Goal: Task Accomplishment & Management: Complete application form

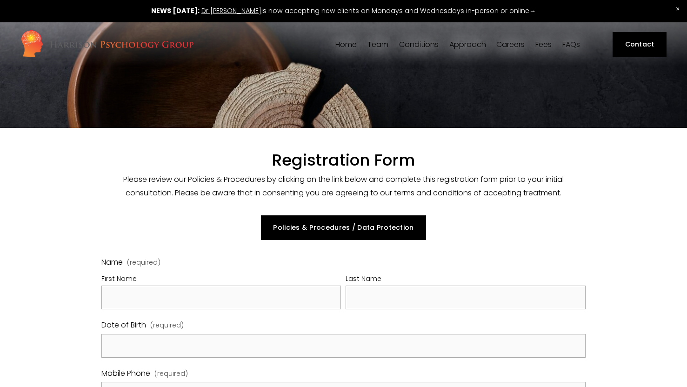
select select "GB"
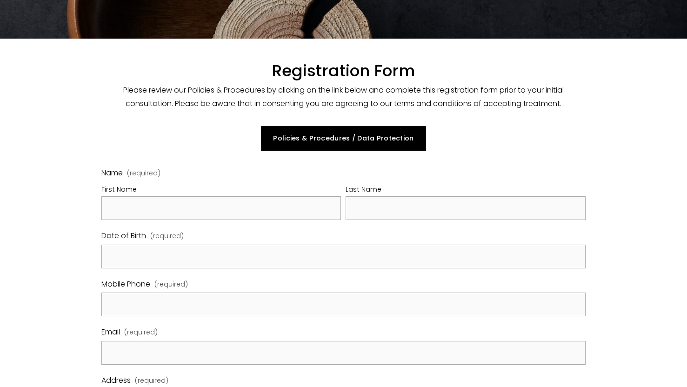
scroll to position [93, 0]
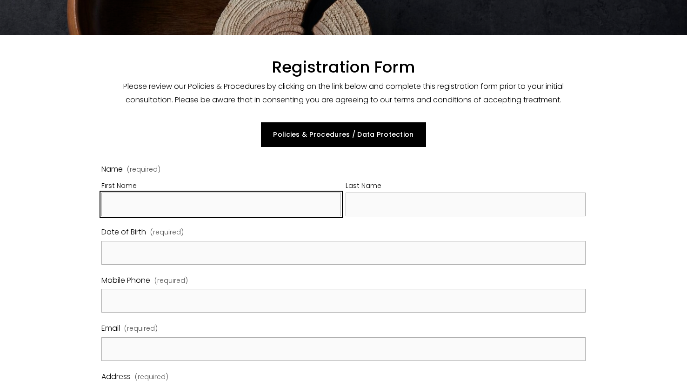
click at [171, 199] on input "First Name" at bounding box center [221, 204] width 240 height 24
type input "[PERSON_NAME]"
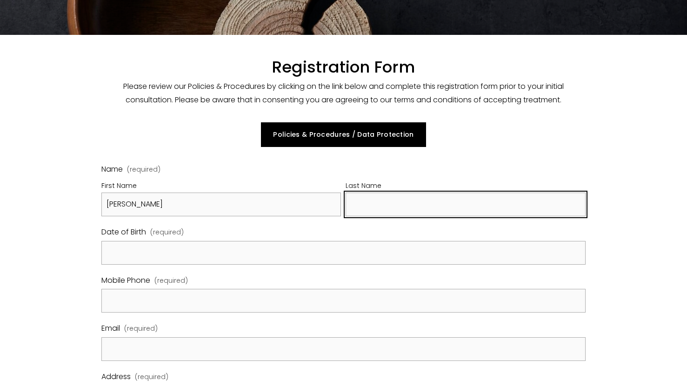
type input "Vermoote"
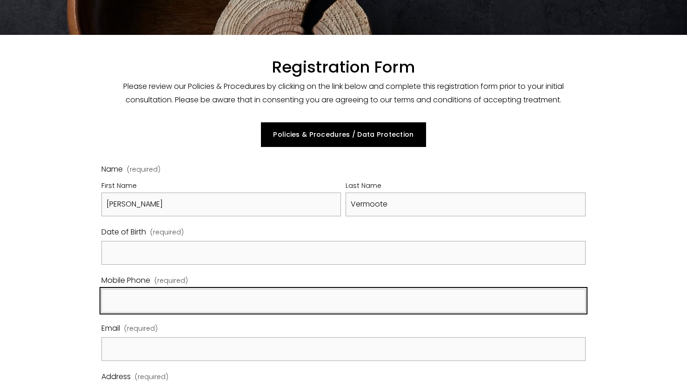
type input "07858896639"
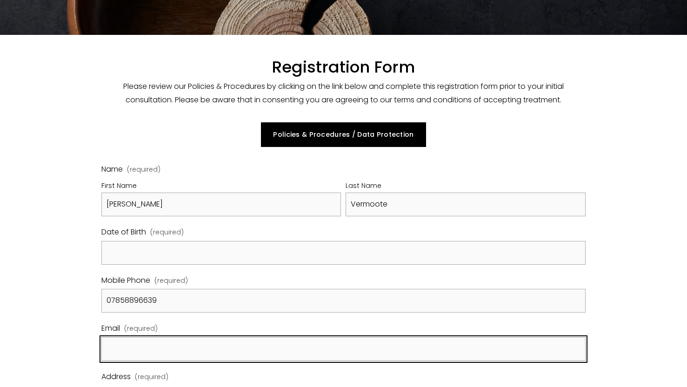
type input "[EMAIL_ADDRESS][DOMAIN_NAME]"
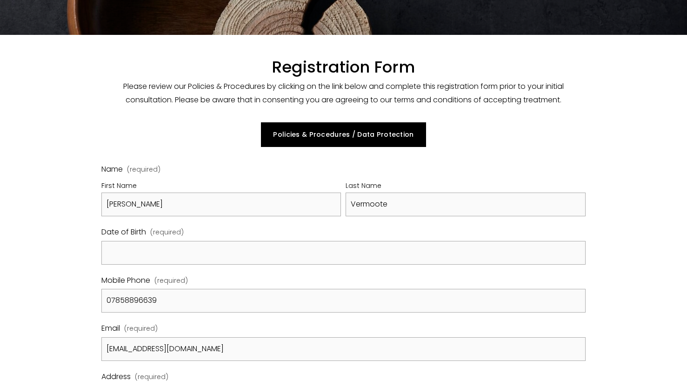
type input "[STREET_ADDRESS]"
type input "0"
type input "SE10 9AA"
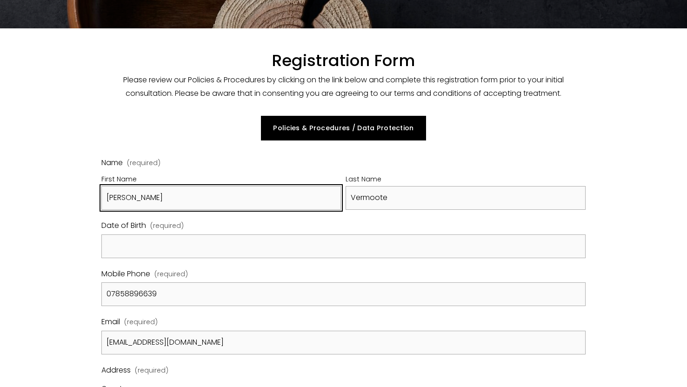
scroll to position [139, 0]
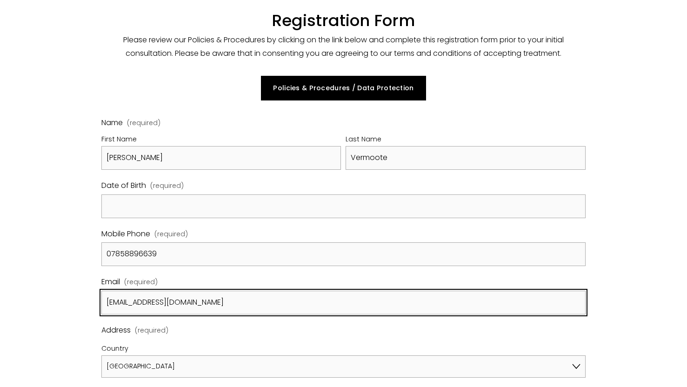
drag, startPoint x: 235, startPoint y: 298, endPoint x: 86, endPoint y: 298, distance: 149.7
type input "[EMAIL_ADDRESS][DOMAIN_NAME]"
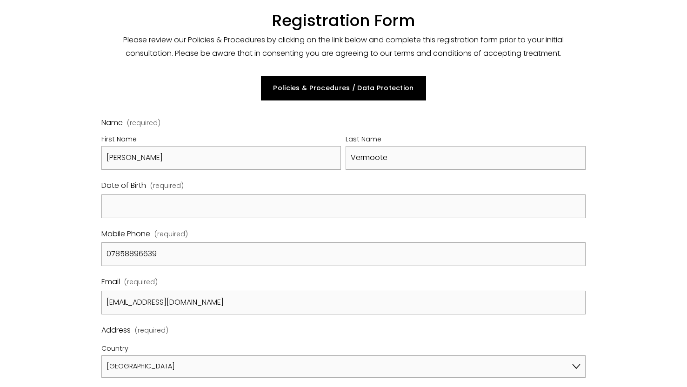
type input "Greenwich Parkstreet"
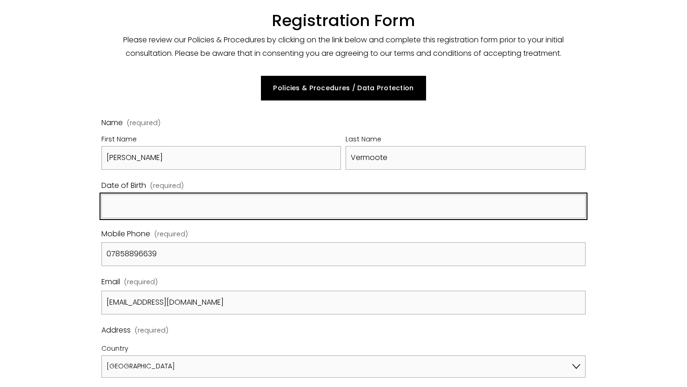
click at [153, 204] on input "Date of Birth (required)" at bounding box center [343, 206] width 484 height 24
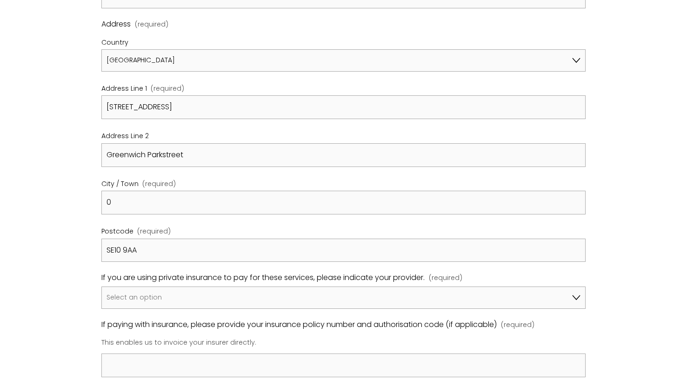
scroll to position [465, 0]
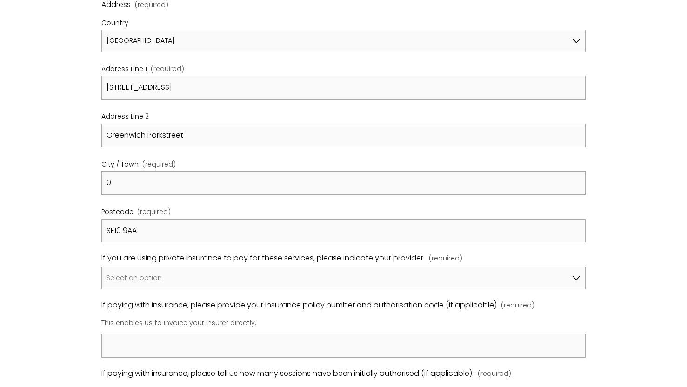
type input "[DATE]"
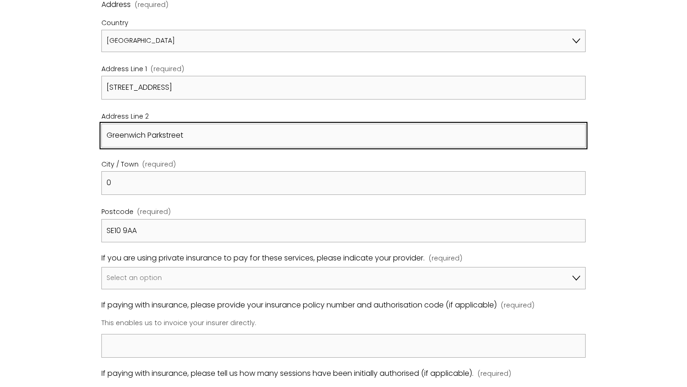
drag, startPoint x: 197, startPoint y: 133, endPoint x: 68, endPoint y: 124, distance: 129.2
click at [68, 124] on div "Registration Form Please review our Policies & Procedures by clicking on the li…" at bounding box center [343, 264] width 687 height 1202
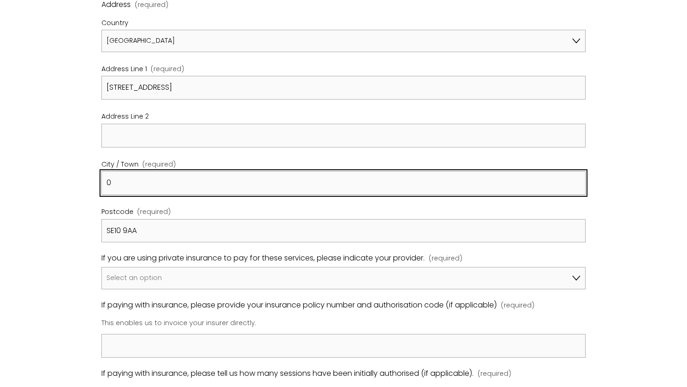
drag, startPoint x: 113, startPoint y: 182, endPoint x: 104, endPoint y: 182, distance: 8.8
click at [104, 182] on input "0" at bounding box center [343, 183] width 484 height 24
type input "[GEOGRAPHIC_DATA]"
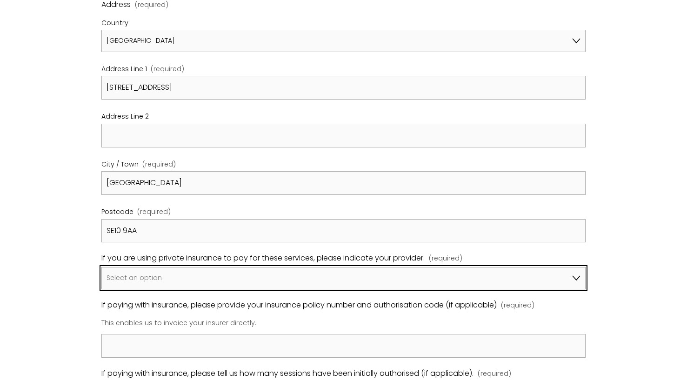
click at [329, 281] on select "Select an option I am not using insurance Axa Aviva Bupa Cigna Healix Vitality …" at bounding box center [343, 278] width 484 height 22
select select "Axa"
click at [101, 267] on select "Select an option I am not using insurance Axa Aviva Bupa Cigna Healix Vitality …" at bounding box center [343, 278] width 484 height 22
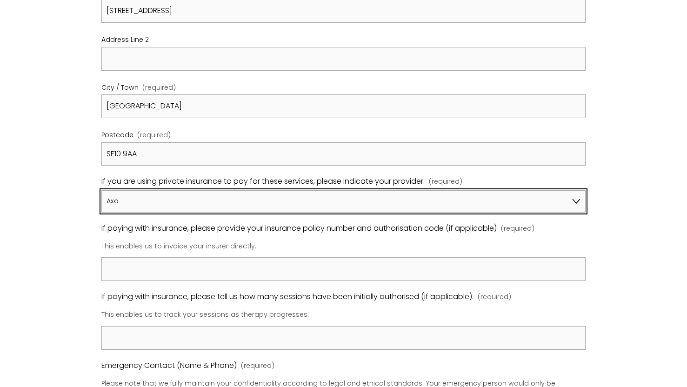
scroll to position [558, 0]
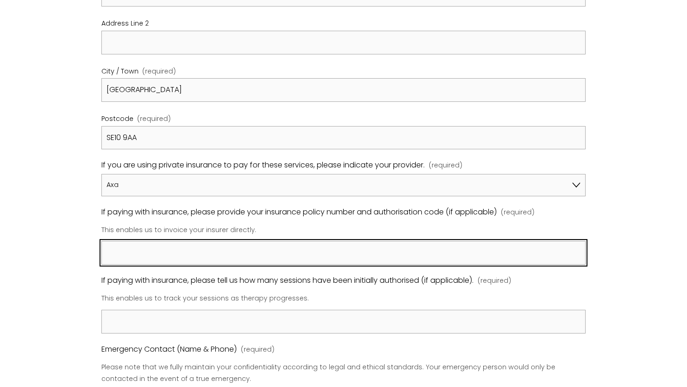
click at [166, 259] on input "If paying with insurance, please provide your insurance policy number and autho…" at bounding box center [343, 253] width 484 height 24
click at [207, 249] on input "If paying with insurance, please provide your insurance policy number and autho…" at bounding box center [343, 253] width 484 height 24
paste input "membership number, which is AXA/E9721623."
drag, startPoint x: 189, startPoint y: 253, endPoint x: 221, endPoint y: 252, distance: 31.6
click at [221, 252] on input "membership number, which is AXA/E9721623." at bounding box center [343, 253] width 484 height 24
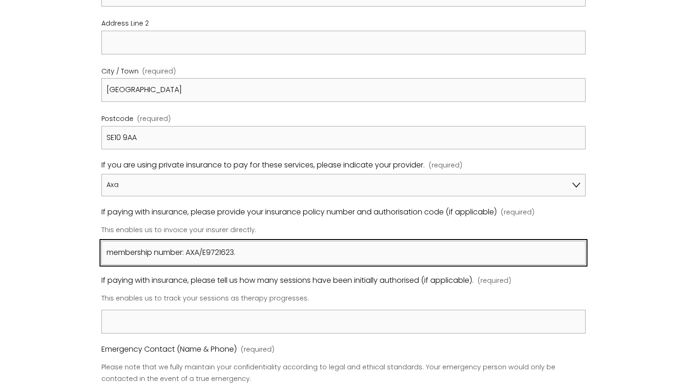
click at [113, 253] on input "membership number: AXA/E9721623." at bounding box center [343, 253] width 484 height 24
click at [264, 254] on input "Membership number: AXA/E9721623." at bounding box center [343, 253] width 484 height 24
paste input "claim authorisation number, which is: AXACLM1493166."
drag, startPoint x: 246, startPoint y: 252, endPoint x: 262, endPoint y: 255, distance: 16.1
click at [248, 252] on input "Membership number: AXA/E9721623. claim authorisation number, which is: AXACLM14…" at bounding box center [343, 253] width 484 height 24
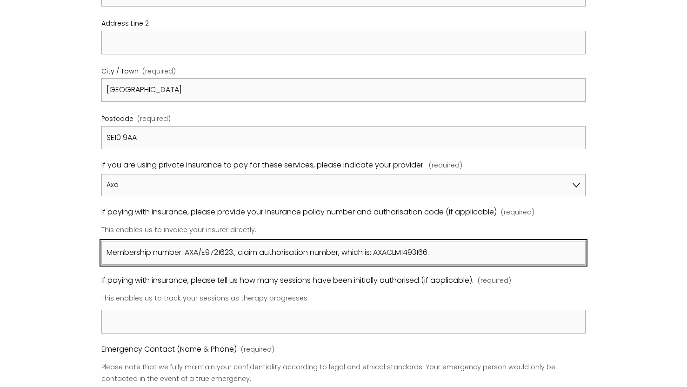
drag, startPoint x: 351, startPoint y: 255, endPoint x: 379, endPoint y: 253, distance: 28.0
click at [379, 253] on input "Membership number: AXA/E9721623.; claim authorisation number, which is: AXACLM1…" at bounding box center [343, 253] width 484 height 24
type input "Membership number: AXA/E9721623.; claim authorisation number: AXACLM1493166."
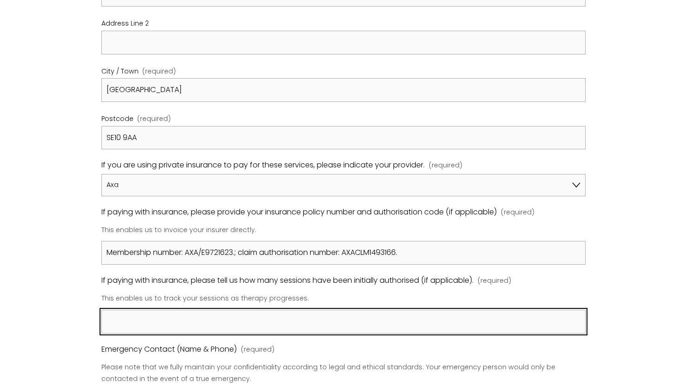
click at [257, 321] on input "If paying with insurance, please tell us how many sessions have been initially …" at bounding box center [343, 322] width 484 height 24
type input "10"
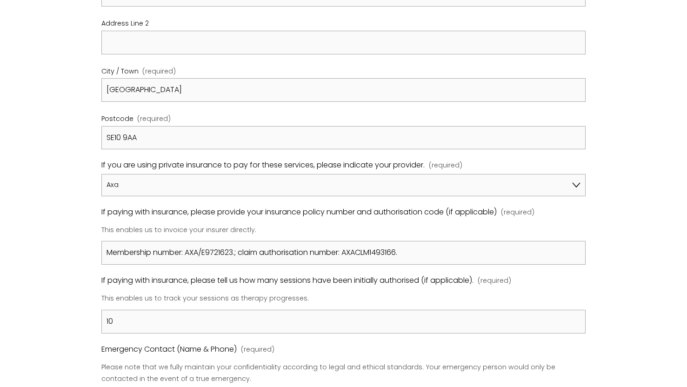
click at [33, 280] on div "Registration Form Please review our Policies & Procedures by clicking on the li…" at bounding box center [343, 171] width 687 height 1202
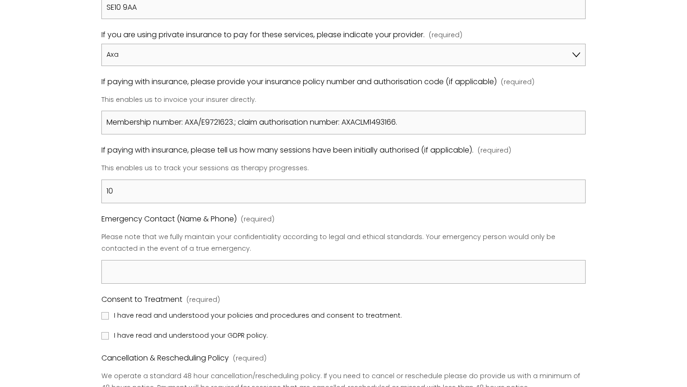
scroll to position [697, 0]
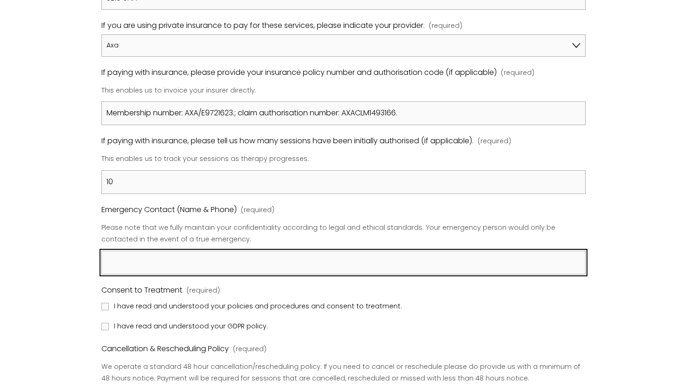
click at [176, 266] on input "Emergency Contact (Name & Phone) (required)" at bounding box center [343, 263] width 484 height 24
type input "07858896639"
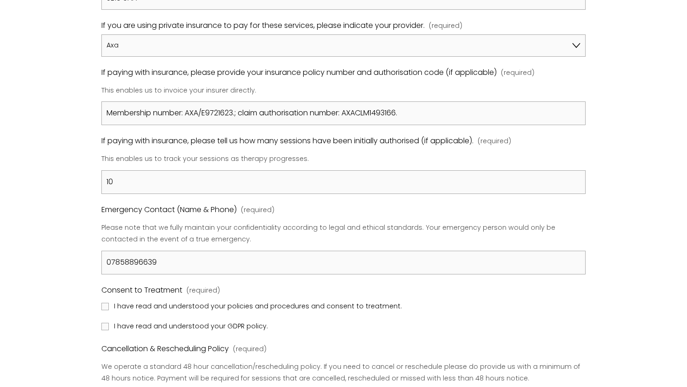
type input "[STREET_ADDRESS]"
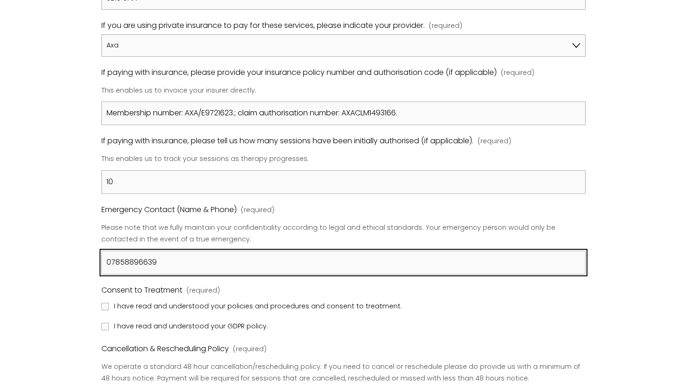
click at [171, 263] on input "07858896639" at bounding box center [343, 263] width 484 height 24
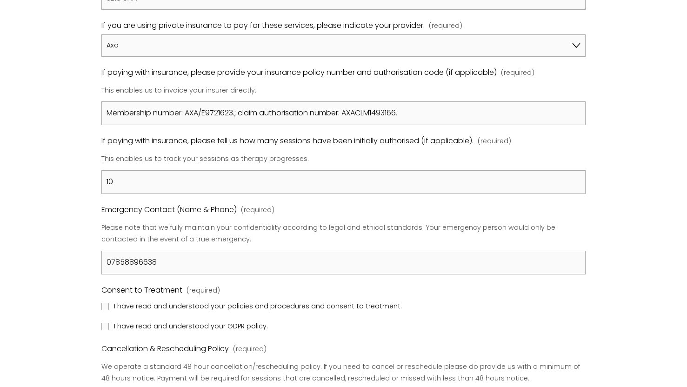
click at [54, 255] on div "Registration Form Please review our Policies & Procedures by clicking on the li…" at bounding box center [343, 31] width 687 height 1202
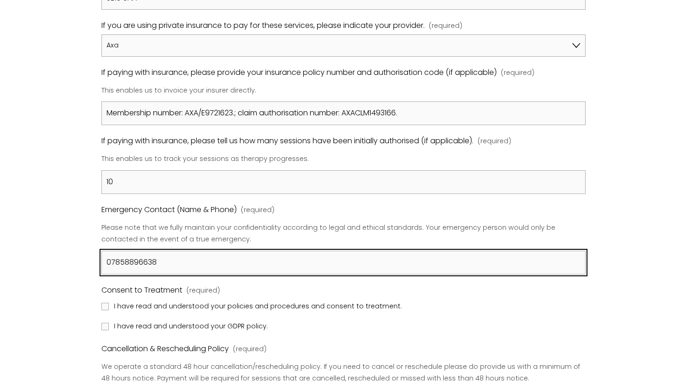
drag, startPoint x: 107, startPoint y: 261, endPoint x: 116, endPoint y: 261, distance: 8.8
click at [107, 261] on input "07858896638" at bounding box center [343, 263] width 484 height 24
click at [238, 261] on input "[PERSON_NAME], 07858896638" at bounding box center [343, 263] width 484 height 24
type input "[PERSON_NAME], 07858896638 (Husband)"
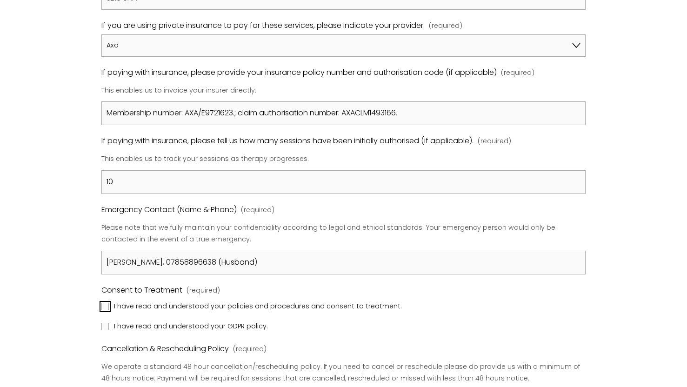
click at [104, 310] on input "I have read and understood your policies and procedures and consent to treatmen…" at bounding box center [104, 306] width 7 height 7
checkbox input "true"
click at [102, 323] on input "I have read and understood your GDPR policy." at bounding box center [104, 326] width 7 height 7
checkbox input "true"
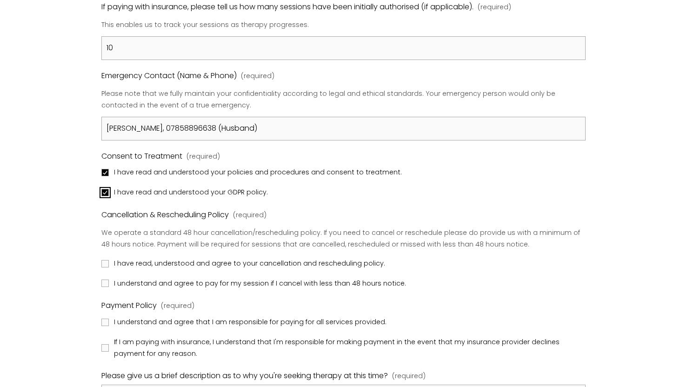
scroll to position [837, 0]
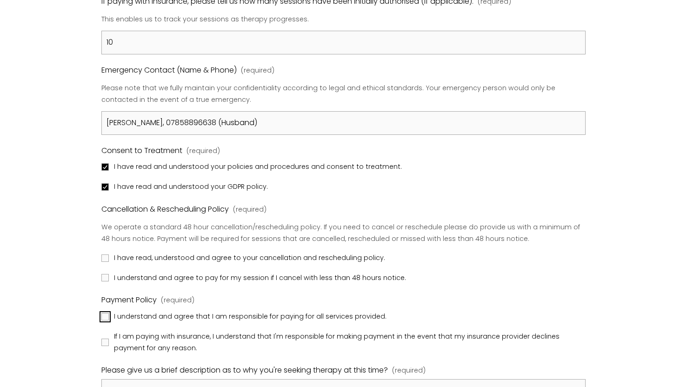
click at [104, 315] on input "I understand and agree that I am responsible for paying for all services provid…" at bounding box center [104, 316] width 7 height 7
checkbox input "true"
click at [105, 345] on input "If I am paying with insurance, I understand that I'm responsible for making pay…" at bounding box center [104, 341] width 7 height 7
checkbox input "true"
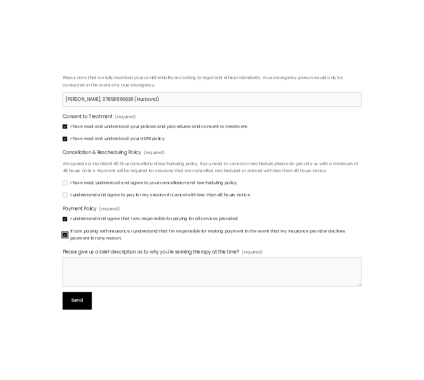
scroll to position [930, 0]
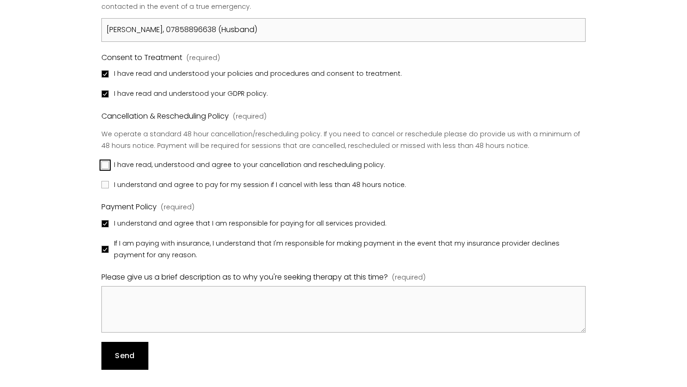
click at [107, 166] on input "I have read, understood and agree to your cancellation and rescheduling policy." at bounding box center [104, 164] width 7 height 7
checkbox input "true"
click at [108, 185] on input "I understand and agree to pay for my session if I cancel with less than 48 hour…" at bounding box center [104, 184] width 7 height 7
checkbox input "true"
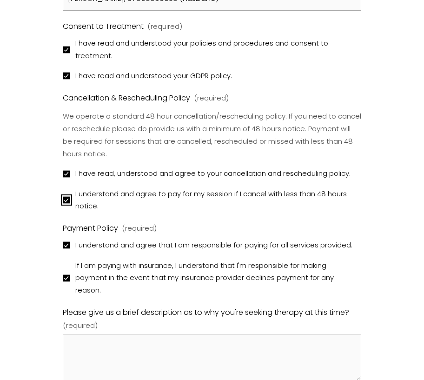
scroll to position [1069, 0]
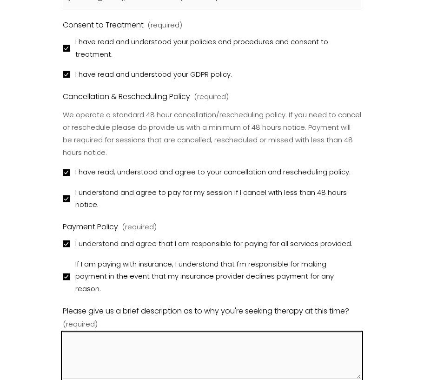
click at [162, 350] on textarea "Please give us a brief description as to why you're seeking therapy at this tim…" at bounding box center [212, 355] width 299 height 46
paste textarea "I have sadly lost my mother recently and would love some professional help to w…"
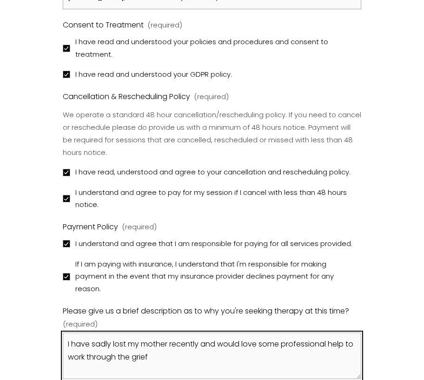
drag, startPoint x: 98, startPoint y: 348, endPoint x: 113, endPoint y: 348, distance: 15.8
click at [113, 348] on textarea "I have sadly lost my mother recently and would love some professional help to w…" at bounding box center [212, 355] width 299 height 46
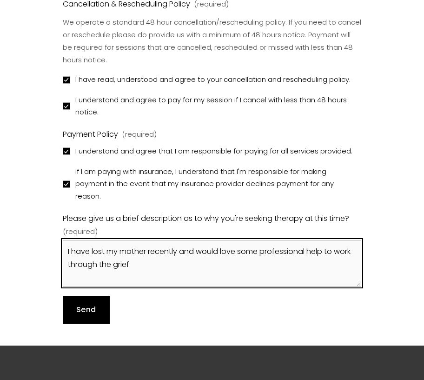
scroll to position [1162, 0]
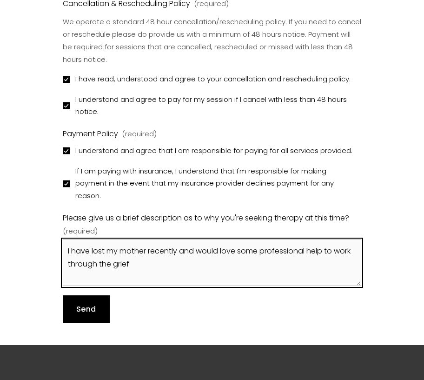
click at [154, 271] on textarea "I have lost my mother recently and would love some professional help to work th…" at bounding box center [212, 262] width 299 height 46
type textarea "I have lost my mother recently and would love some professional help to work th…"
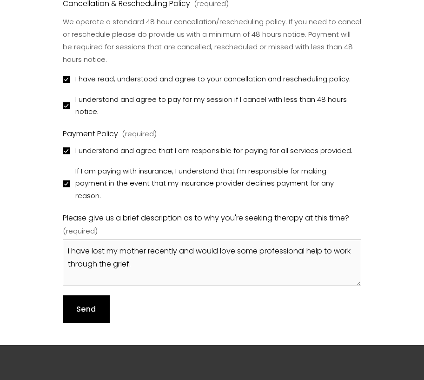
click at [92, 312] on span "Send" at bounding box center [86, 309] width 20 height 11
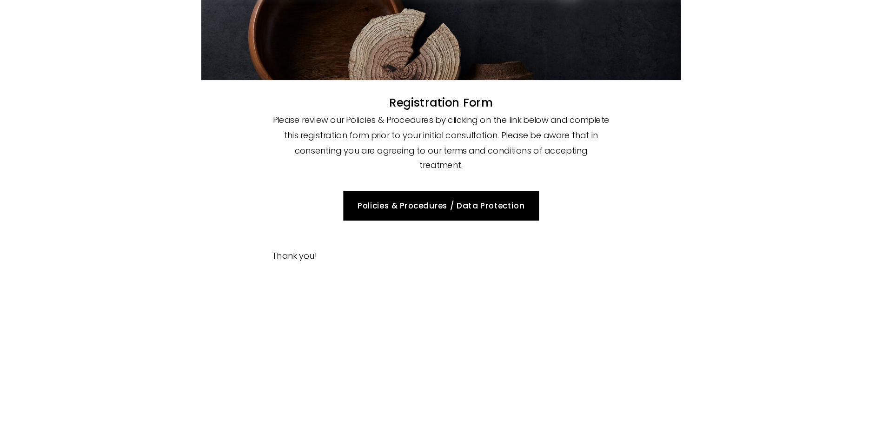
scroll to position [0, 0]
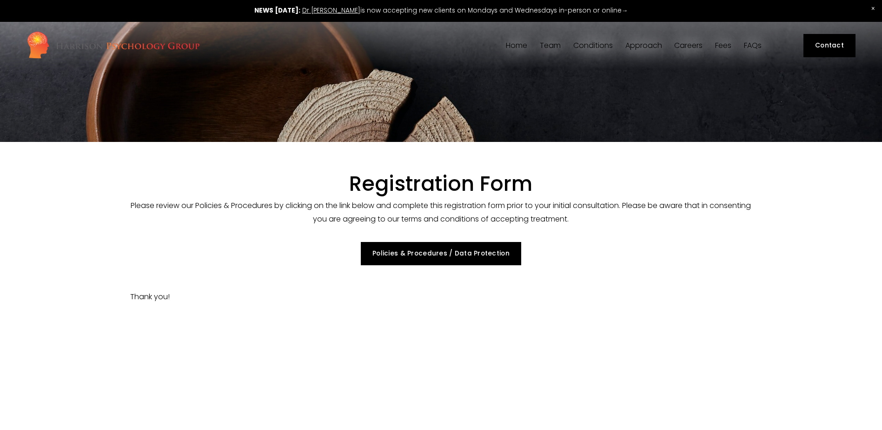
click at [0, 0] on span "[PERSON_NAME]" at bounding box center [0, 0] width 0 height 0
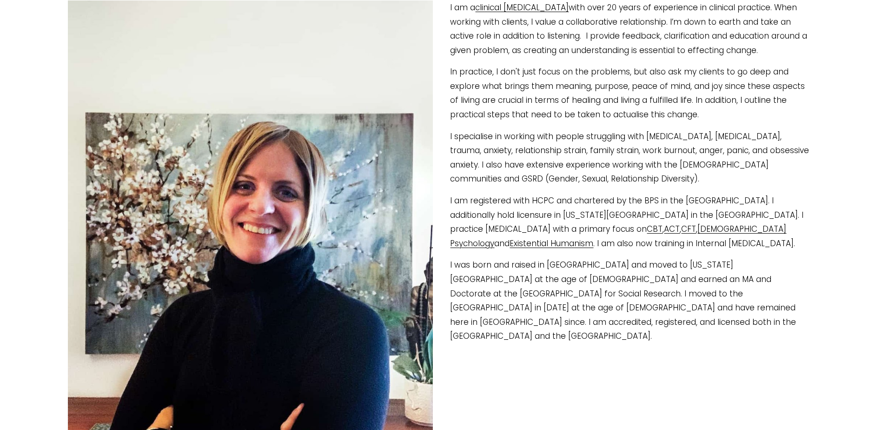
scroll to position [279, 0]
